Goal: Task Accomplishment & Management: Use online tool/utility

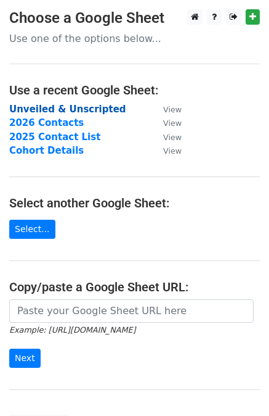
click at [70, 110] on strong "Unveiled & Unscripted" at bounding box center [67, 109] width 117 height 11
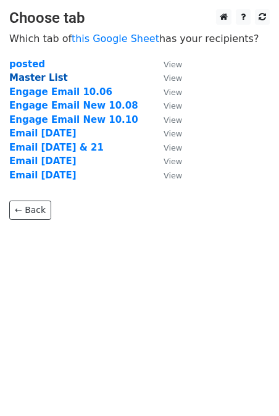
click at [35, 76] on strong "Master List" at bounding box center [38, 77] width 59 height 11
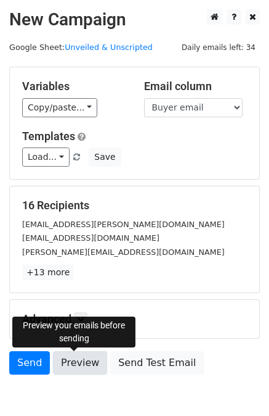
click at [78, 364] on link "Preview" at bounding box center [80, 362] width 54 height 23
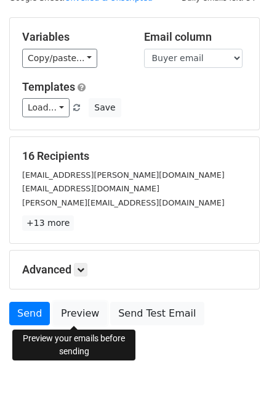
scroll to position [64, 0]
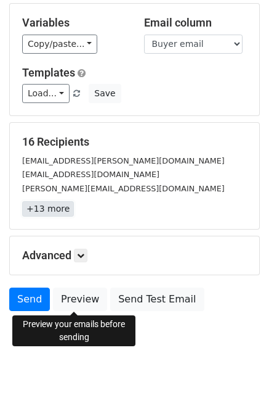
click at [52, 212] on link "+13 more" at bounding box center [48, 208] width 52 height 15
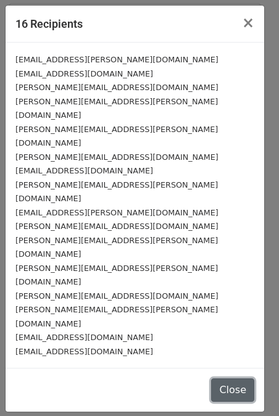
click at [238, 378] on button "Close" at bounding box center [232, 389] width 43 height 23
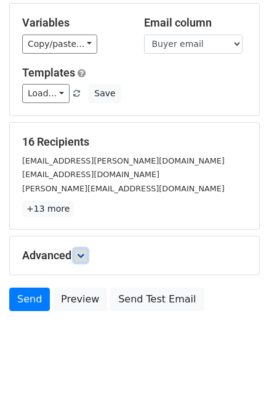
click at [82, 255] on icon at bounding box center [80, 255] width 7 height 7
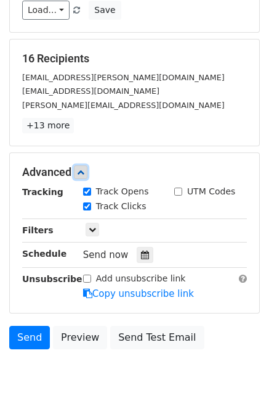
scroll to position [169, 0]
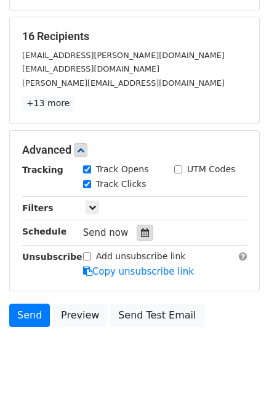
click at [144, 232] on div at bounding box center [145, 232] width 17 height 16
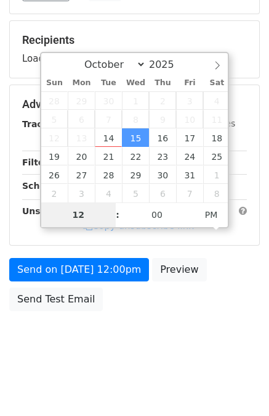
scroll to position [165, 0]
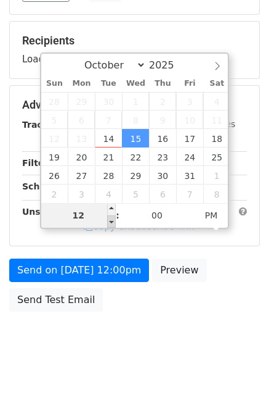
type input "2025-10-15 11:00"
type input "11"
click at [111, 223] on span at bounding box center [111, 221] width 9 height 12
type input "2025-10-15 10:00"
type input "10"
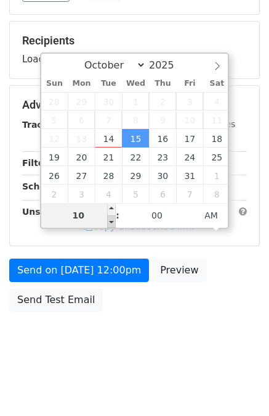
click at [111, 223] on span at bounding box center [111, 221] width 9 height 12
type input "2025-10-15 09:00"
type input "09"
click at [111, 223] on span at bounding box center [111, 221] width 9 height 12
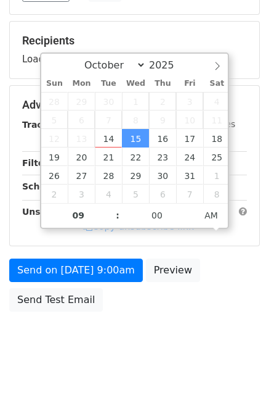
click at [17, 246] on form "Variables Copy/paste... {{Guest name}} {{Buyer name}} {{Buyer email}} {{Ticket …" at bounding box center [134, 110] width 251 height 416
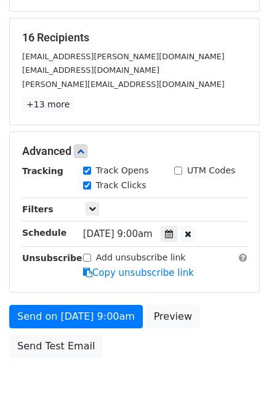
scroll to position [214, 0]
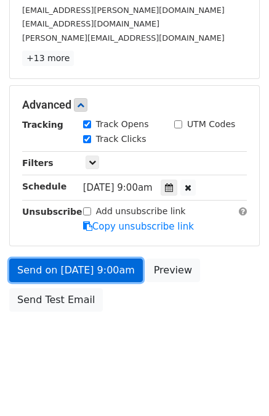
click at [103, 272] on link "Send on Oct 15 at 9:00am" at bounding box center [76, 269] width 134 height 23
